Goal: Task Accomplishment & Management: Manage account settings

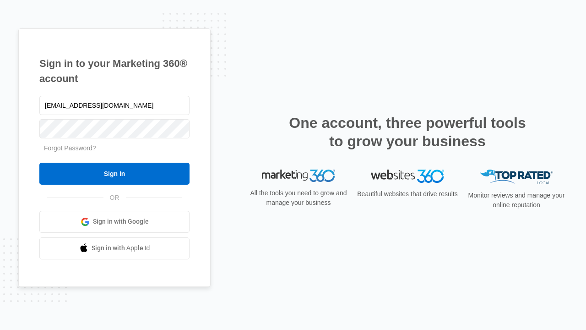
type input "dankie614@gmail.com"
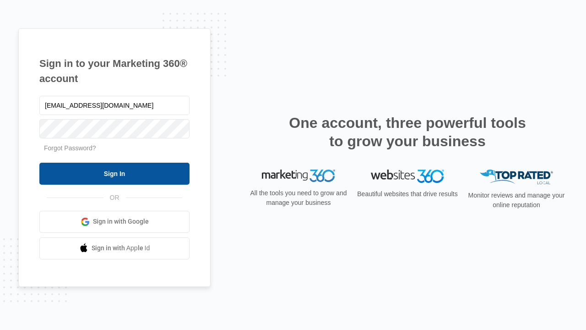
click at [114, 173] on input "Sign In" at bounding box center [114, 174] width 150 height 22
